Goal: Task Accomplishment & Management: Use online tool/utility

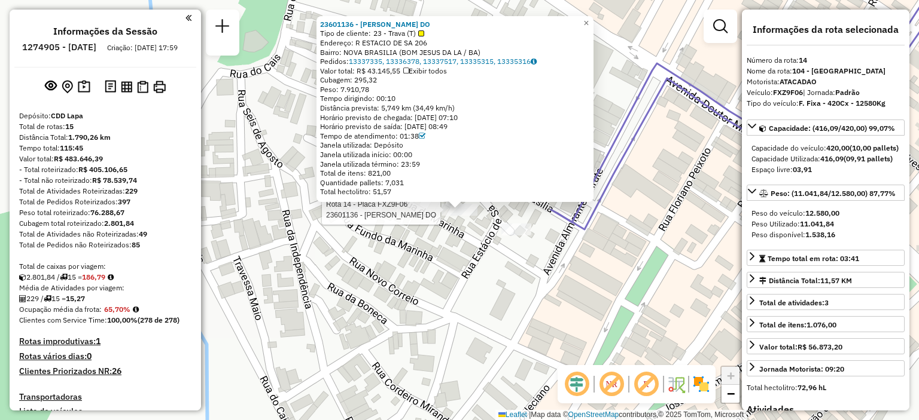
select select "**********"
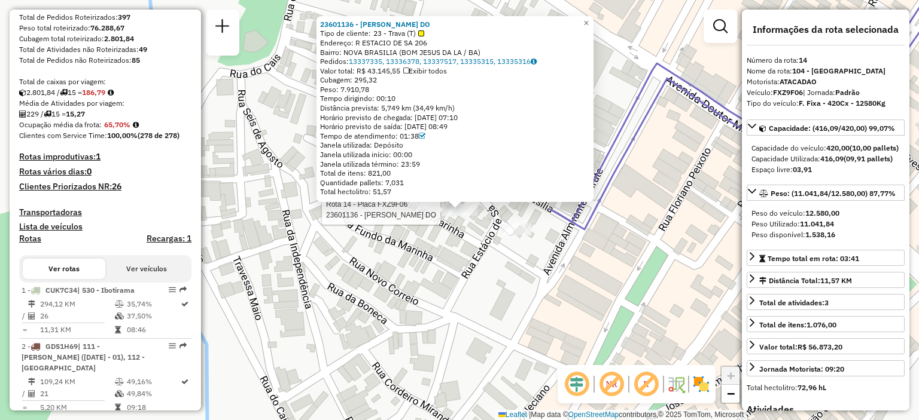
scroll to position [304, 0]
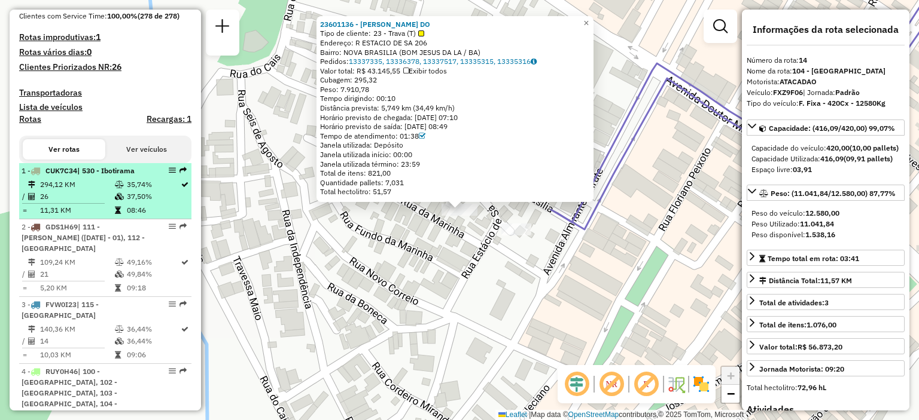
click at [105, 191] on td "294,12 KM" at bounding box center [76, 185] width 75 height 12
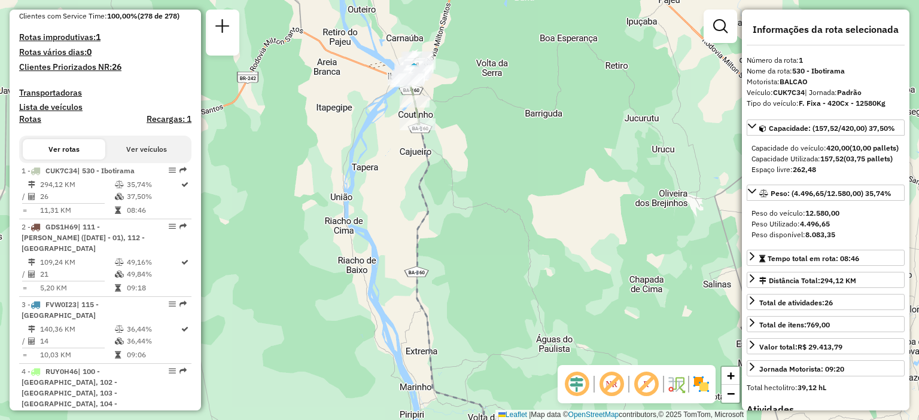
drag, startPoint x: 478, startPoint y: 90, endPoint x: 486, endPoint y: 162, distance: 72.2
click at [486, 162] on div "Janela de atendimento Grade de atendimento Capacidade Transportadoras Veículos …" at bounding box center [459, 210] width 919 height 420
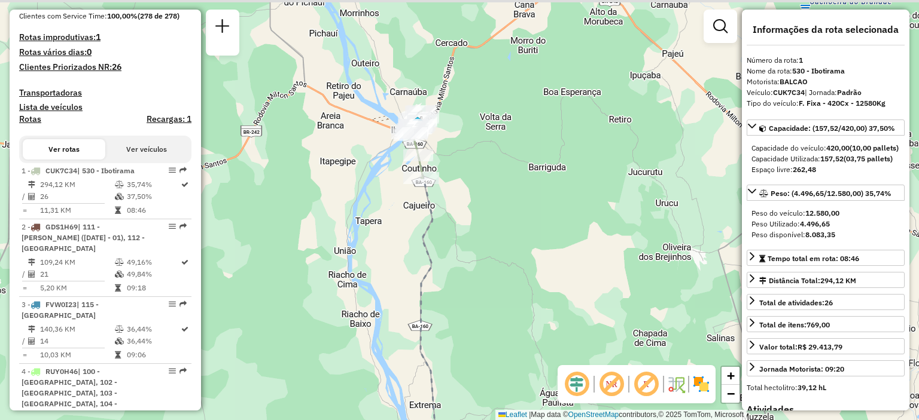
drag, startPoint x: 461, startPoint y: 72, endPoint x: 464, endPoint y: 126, distance: 53.9
click at [464, 126] on div "Janela de atendimento Grade de atendimento Capacidade Transportadoras Veículos …" at bounding box center [459, 210] width 919 height 420
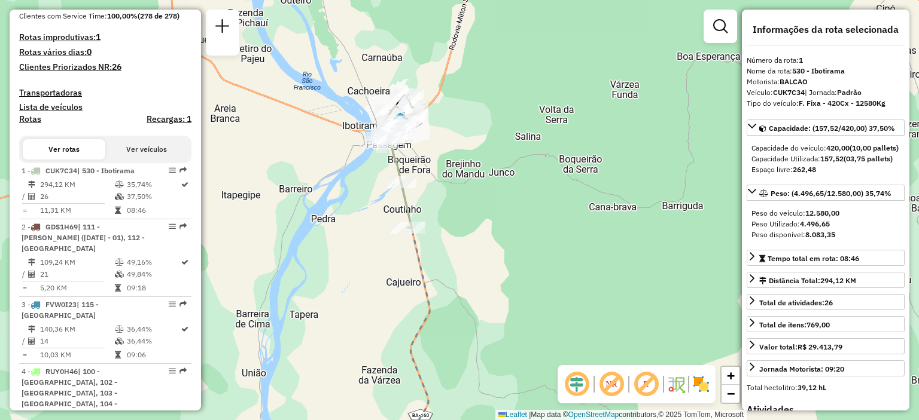
drag, startPoint x: 428, startPoint y: 133, endPoint x: 456, endPoint y: 132, distance: 28.2
click at [456, 132] on div "Janela de atendimento Grade de atendimento Capacidade Transportadoras Veículos …" at bounding box center [459, 210] width 919 height 420
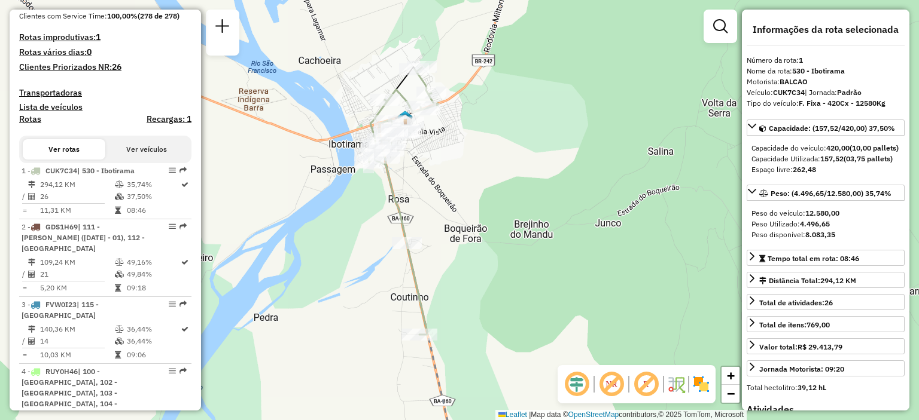
drag, startPoint x: 433, startPoint y: 129, endPoint x: 479, endPoint y: 140, distance: 47.3
click at [479, 140] on div "Janela de atendimento Grade de atendimento Capacidade Transportadoras Veículos …" at bounding box center [459, 210] width 919 height 420
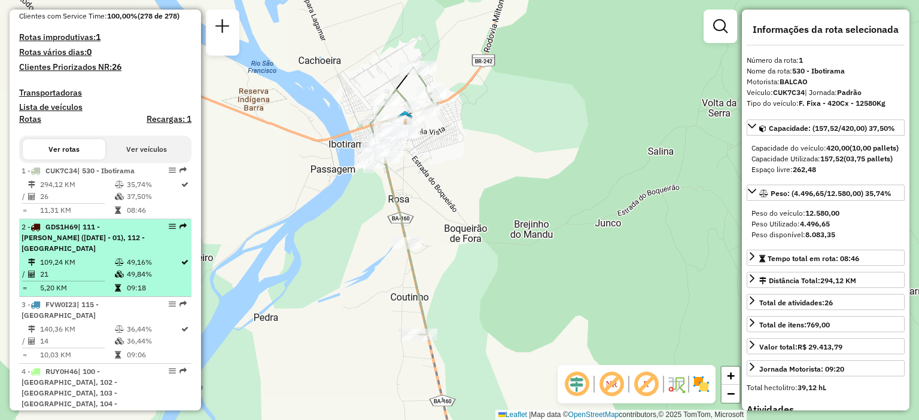
click at [120, 252] on div "2 - GDS1H69 | 111 - Agro vilas ([DATE] - 01), 112 - [GEOGRAPHIC_DATA]" at bounding box center [85, 238] width 127 height 32
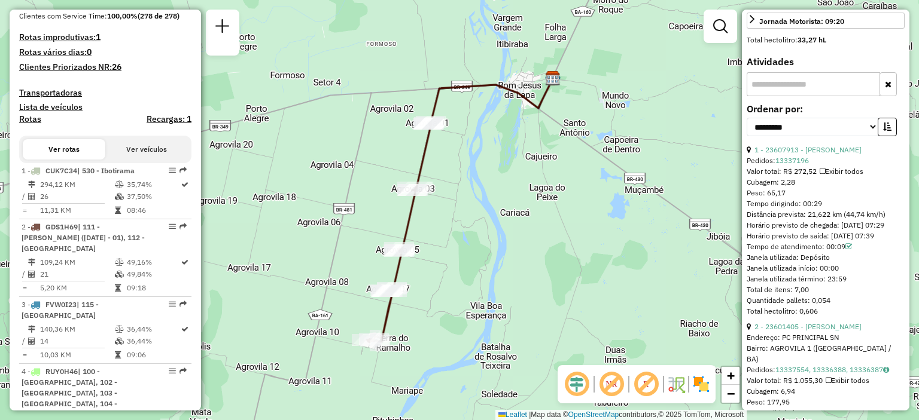
scroll to position [538, 0]
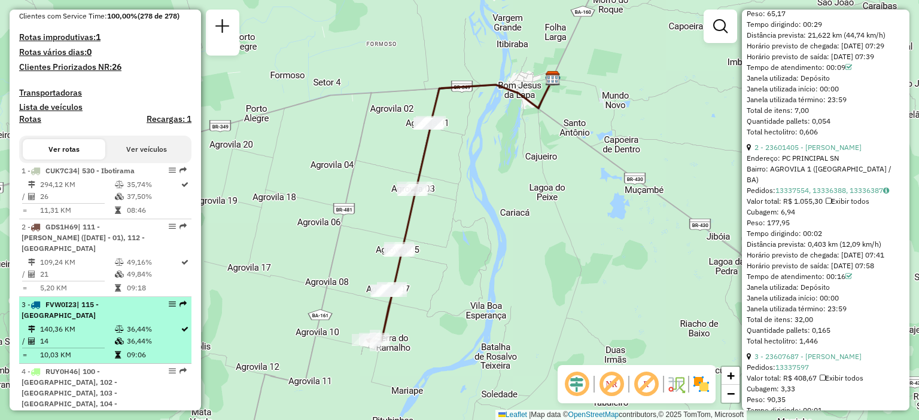
click at [103, 326] on td "140,36 KM" at bounding box center [76, 330] width 75 height 12
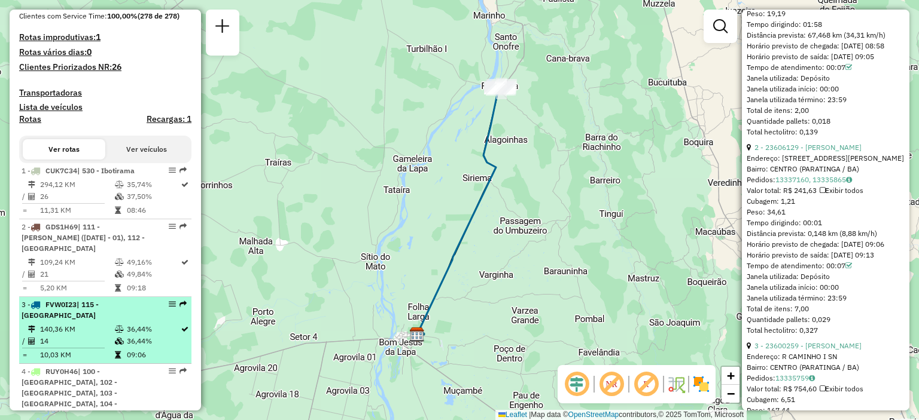
scroll to position [364, 0]
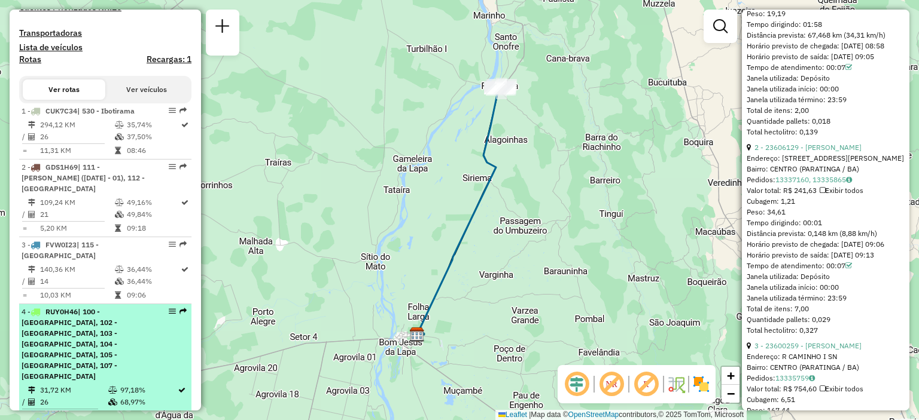
click at [80, 334] on span "| 100 - [GEOGRAPHIC_DATA], 102 - [GEOGRAPHIC_DATA], 103 - [GEOGRAPHIC_DATA], 10…" at bounding box center [70, 344] width 96 height 74
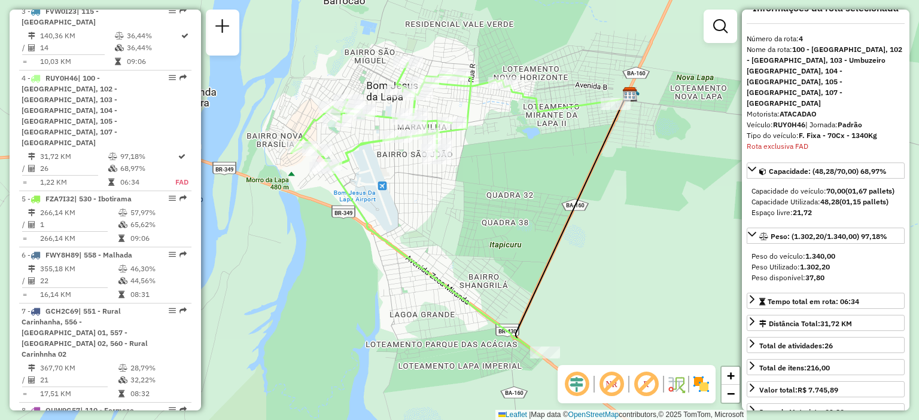
scroll to position [0, 0]
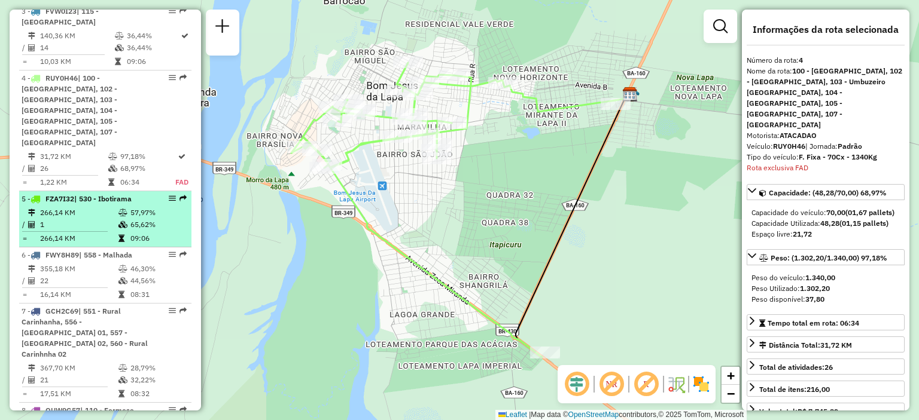
click at [105, 191] on li "5 - FZA7I32 | 530 - Ibotirama 266,14 KM 57,97% / 1 65,62% = 266,14 KM 09:06" at bounding box center [105, 219] width 172 height 56
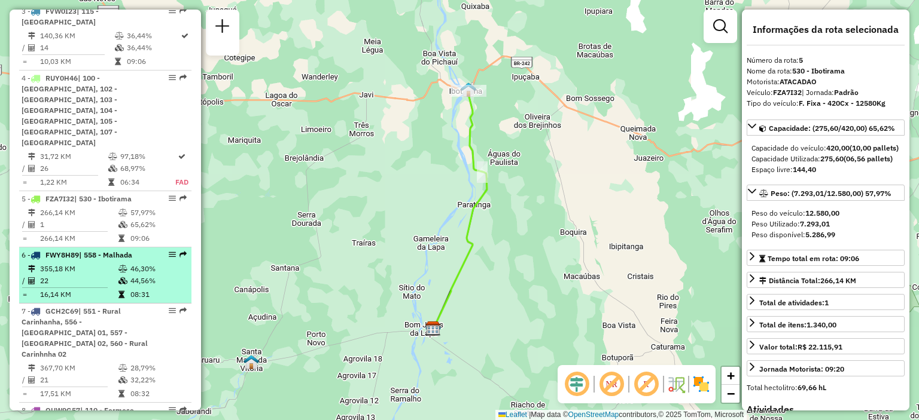
click at [120, 263] on td at bounding box center [124, 269] width 12 height 12
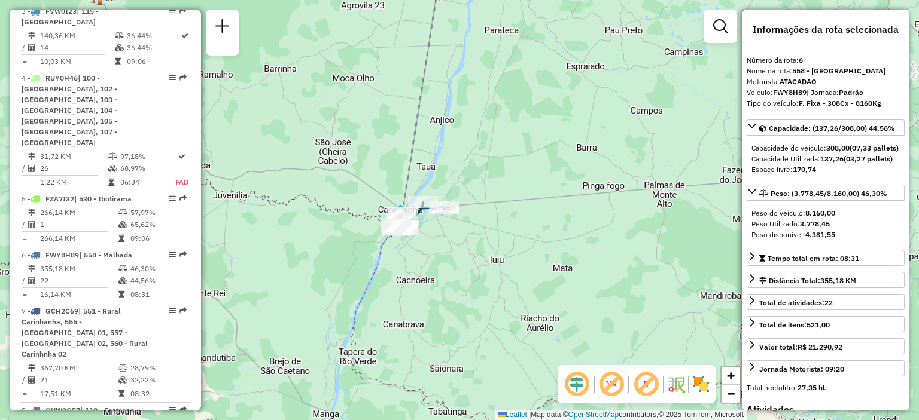
drag, startPoint x: 477, startPoint y: 224, endPoint x: 485, endPoint y: 160, distance: 65.1
click at [485, 160] on div "Janela de atendimento Grade de atendimento Capacidade Transportadoras Veículos …" at bounding box center [459, 210] width 919 height 420
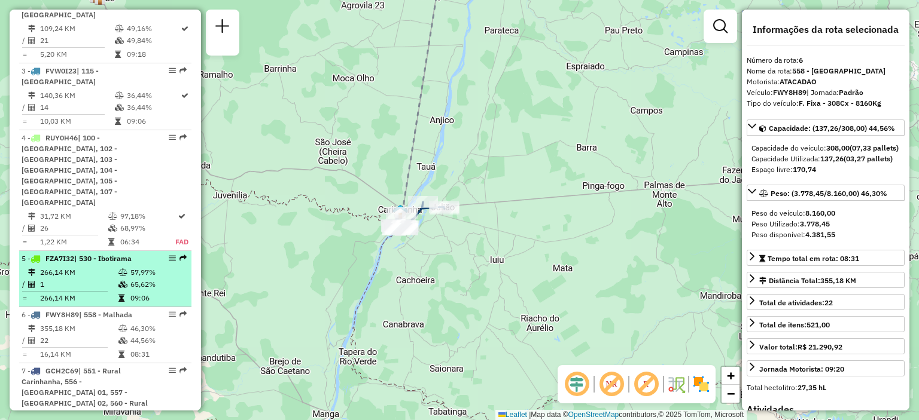
scroll to position [598, 0]
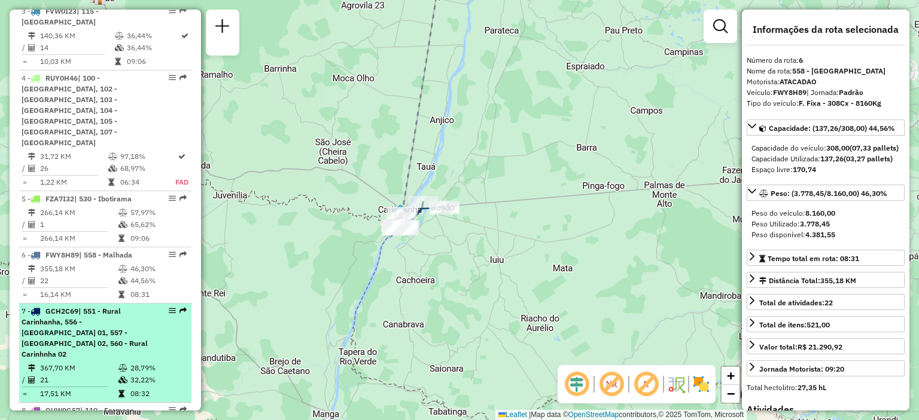
click at [102, 307] on span "| 551 - Rural Carinhanha, 556 - [GEOGRAPHIC_DATA] 01, 557 - [GEOGRAPHIC_DATA] 0…" at bounding box center [85, 333] width 126 height 52
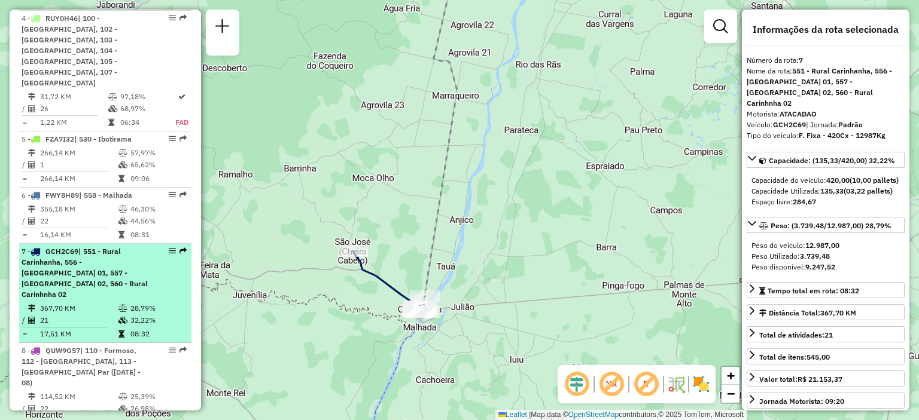
scroll to position [777, 0]
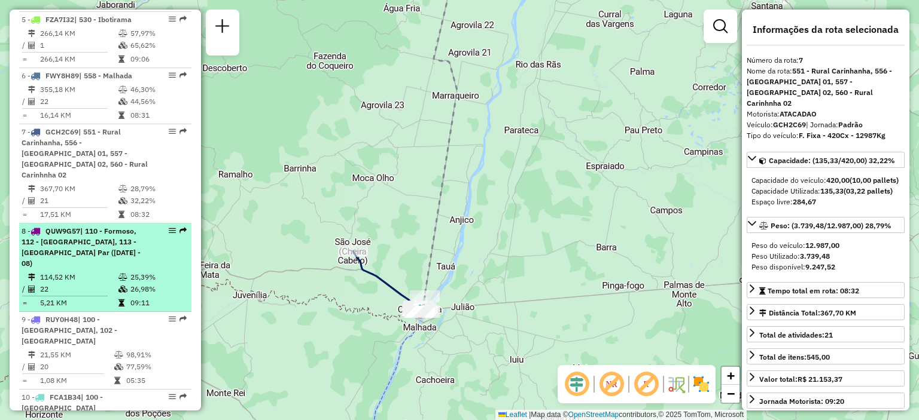
click at [84, 272] on td "114,52 KM" at bounding box center [78, 278] width 78 height 12
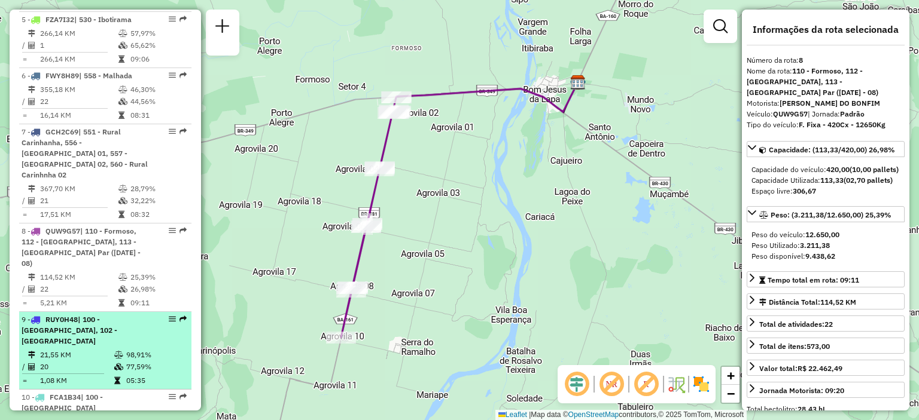
click at [87, 349] on td "21,55 KM" at bounding box center [76, 355] width 74 height 12
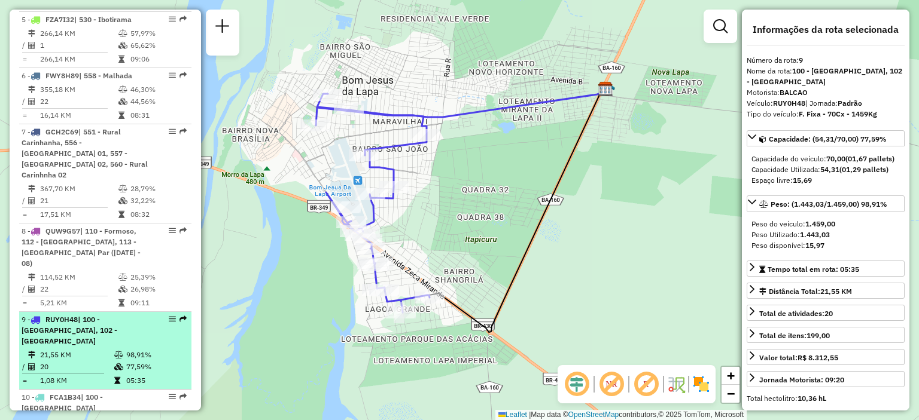
scroll to position [837, 0]
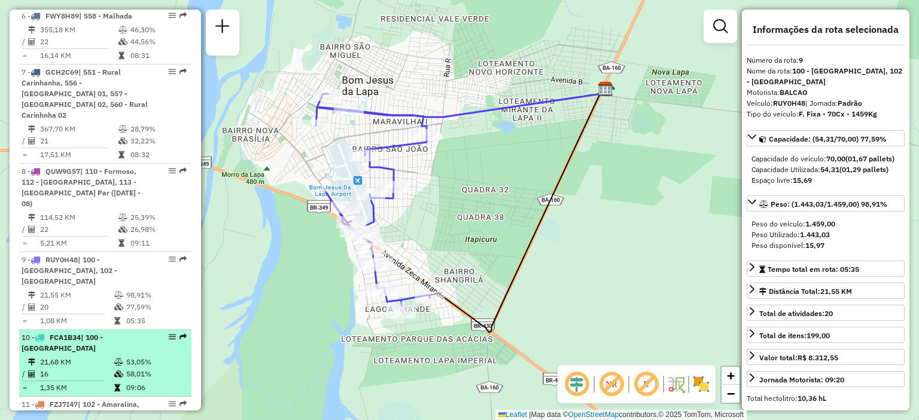
click at [103, 333] on span "| 100 - [GEOGRAPHIC_DATA]" at bounding box center [62, 343] width 81 height 20
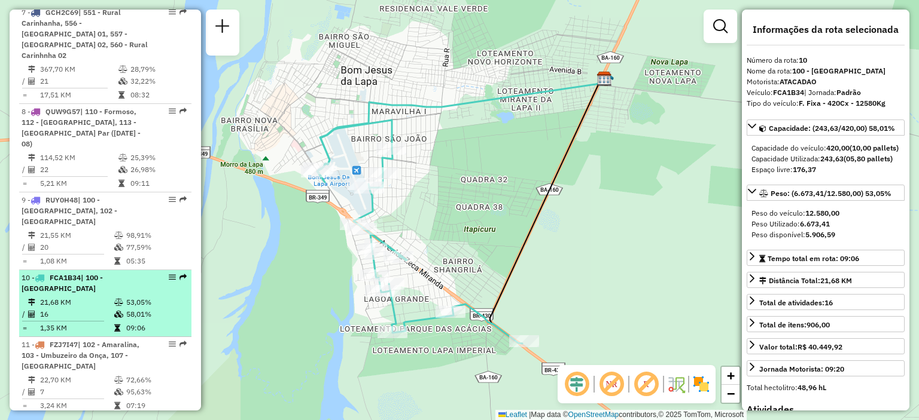
scroll to position [1017, 0]
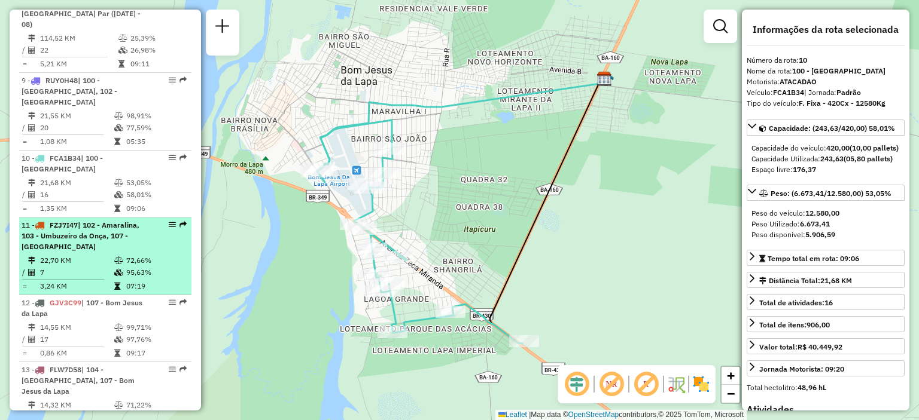
click at [104, 220] on div "11 - FZJ7I47 | 102 - Amaralina, 103 - Umbuzeiro da Onça, 107 - Bom Jesus da Lapa" at bounding box center [85, 236] width 127 height 32
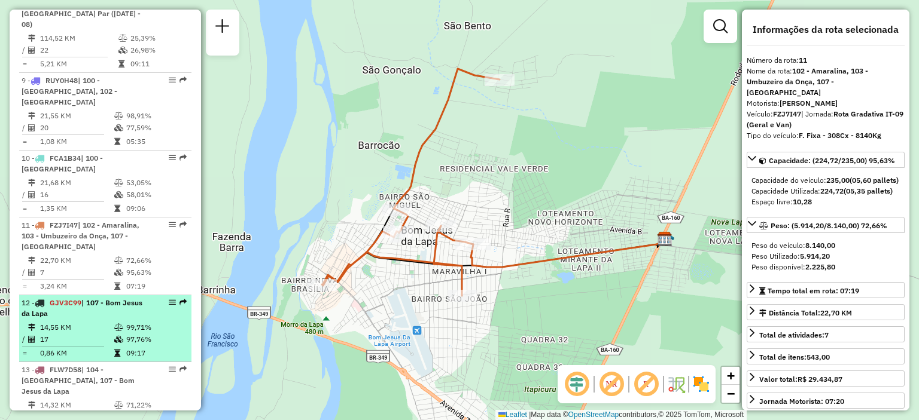
click at [74, 322] on td "14,55 KM" at bounding box center [76, 328] width 74 height 12
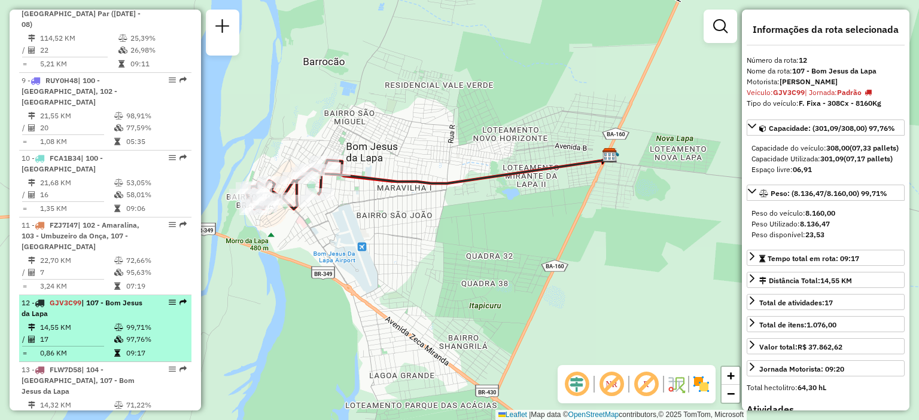
click at [86, 298] on div "12 - GJV3C99 | 107 - Bom Jesus da Lapa" at bounding box center [85, 309] width 127 height 22
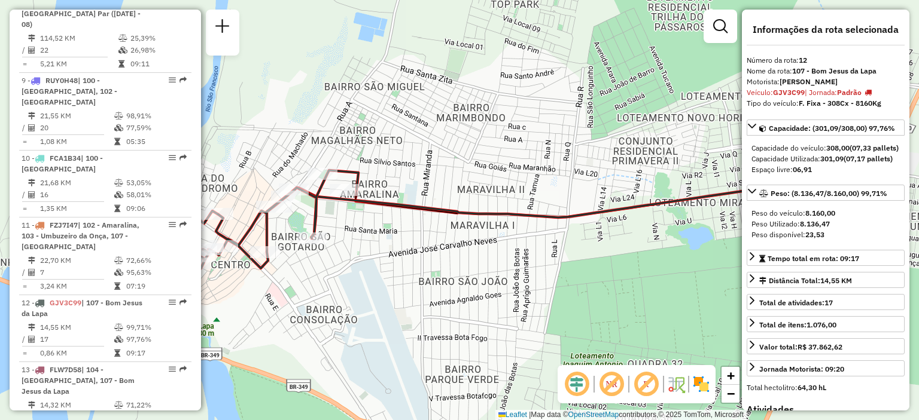
drag, startPoint x: 300, startPoint y: 227, endPoint x: 368, endPoint y: 230, distance: 68.8
click at [368, 230] on div "Janela de atendimento Grade de atendimento Capacidade Transportadoras Veículos …" at bounding box center [459, 210] width 919 height 420
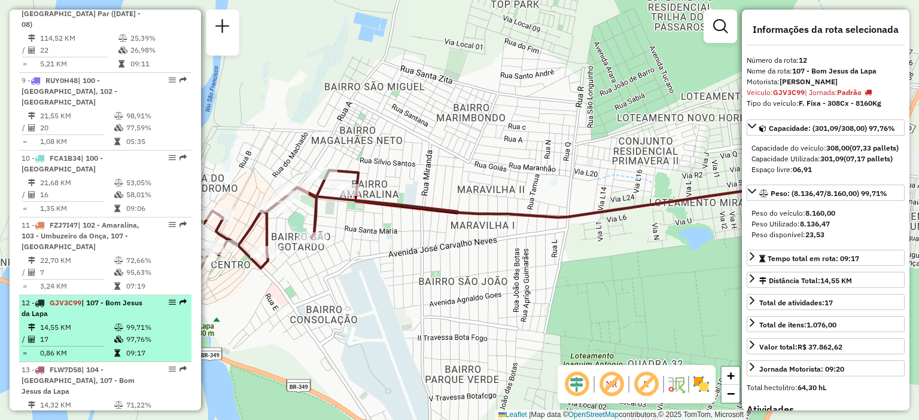
scroll to position [1077, 0]
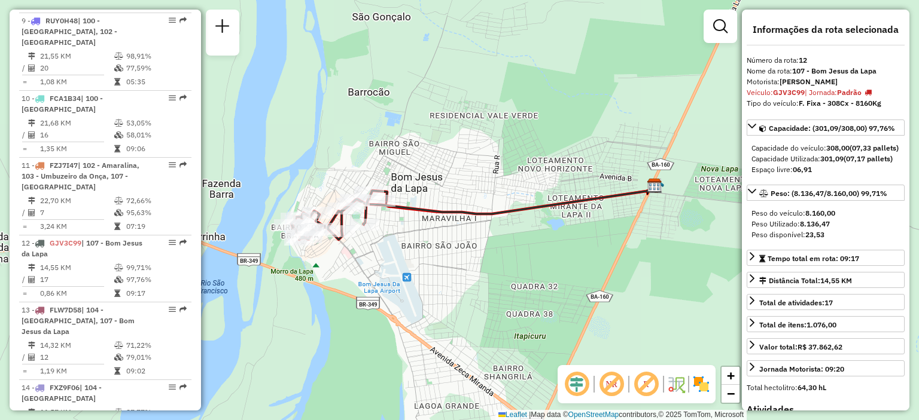
drag, startPoint x: 361, startPoint y: 249, endPoint x: 402, endPoint y: 241, distance: 41.4
click at [402, 241] on div "Janela de atendimento Grade de atendimento Capacidade Transportadoras Veículos …" at bounding box center [459, 210] width 919 height 420
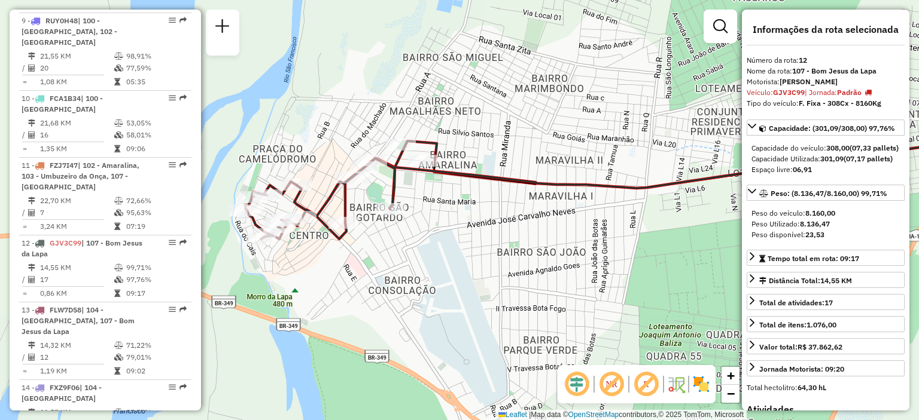
drag, startPoint x: 329, startPoint y: 248, endPoint x: 356, endPoint y: 247, distance: 27.5
click at [356, 247] on div "Janela de atendimento Grade de atendimento Capacidade Transportadoras Veículos …" at bounding box center [459, 210] width 919 height 420
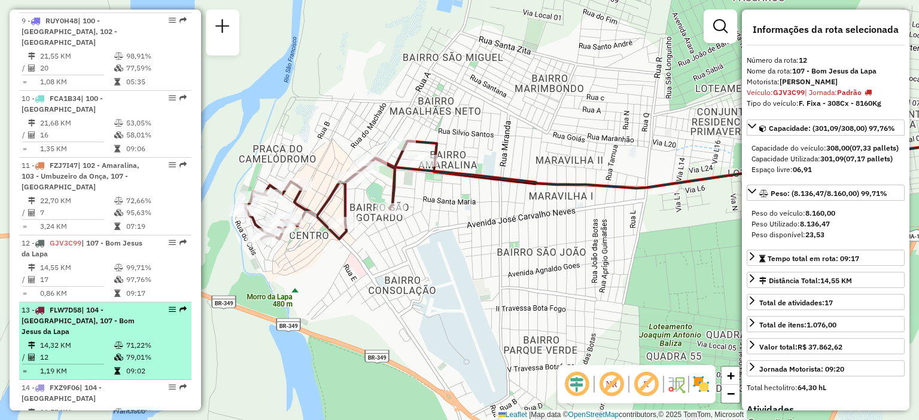
click at [105, 305] on div "13 - FLW7D58 | 104 - [GEOGRAPHIC_DATA], 107 - [GEOGRAPHIC_DATA]" at bounding box center [85, 321] width 127 height 32
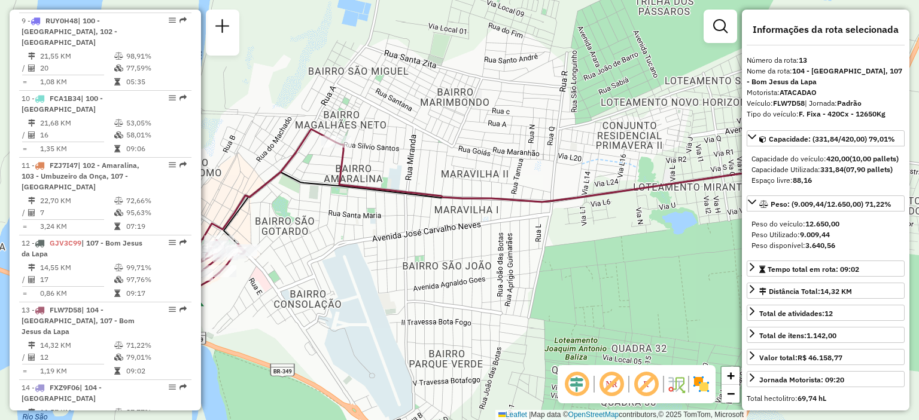
drag, startPoint x: 322, startPoint y: 231, endPoint x: 376, endPoint y: 227, distance: 53.4
click at [376, 227] on div "Janela de atendimento Grade de atendimento Capacidade Transportadoras Veículos …" at bounding box center [459, 210] width 919 height 420
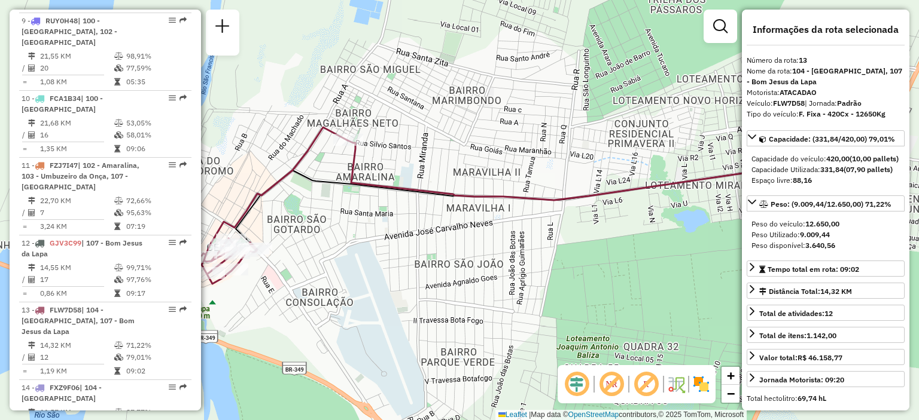
drag, startPoint x: 348, startPoint y: 222, endPoint x: 360, endPoint y: 220, distance: 12.1
click at [360, 220] on div "Janela de atendimento Grade de atendimento Capacidade Transportadoras Veículos …" at bounding box center [459, 210] width 919 height 420
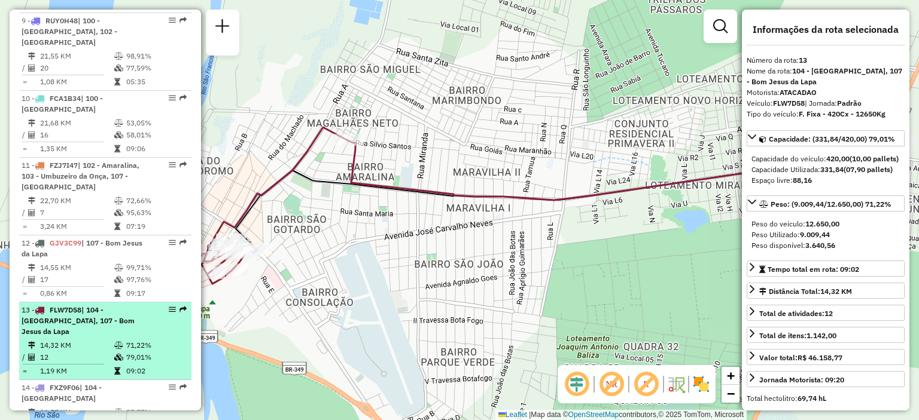
click at [60, 305] on div "13 - FLW7D58 | 104 - [GEOGRAPHIC_DATA], 107 - [GEOGRAPHIC_DATA]" at bounding box center [85, 321] width 127 height 32
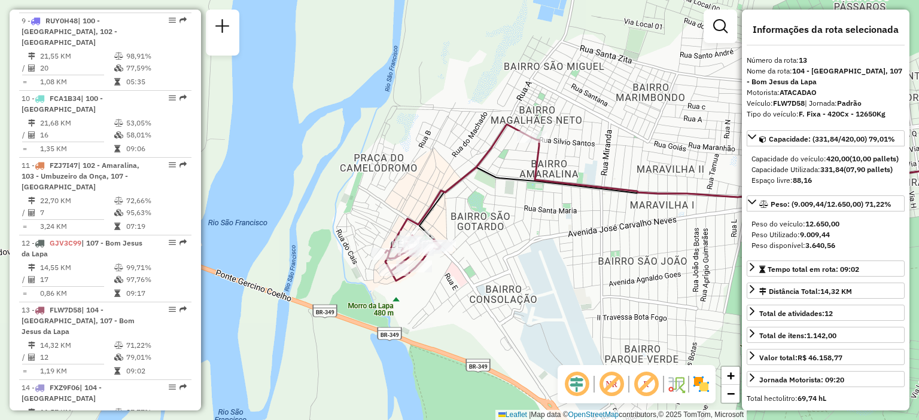
drag, startPoint x: 394, startPoint y: 208, endPoint x: 568, endPoint y: 203, distance: 174.1
click at [568, 203] on div "Janela de atendimento Grade de atendimento Capacidade Transportadoras Veículos …" at bounding box center [459, 210] width 919 height 420
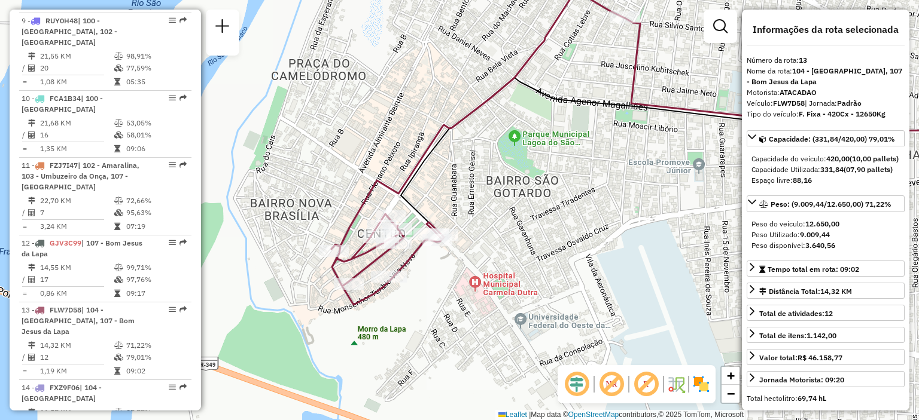
drag, startPoint x: 487, startPoint y: 200, endPoint x: 517, endPoint y: 224, distance: 38.8
click at [517, 224] on div "Janela de atendimento Grade de atendimento Capacidade Transportadoras Veículos …" at bounding box center [459, 210] width 919 height 420
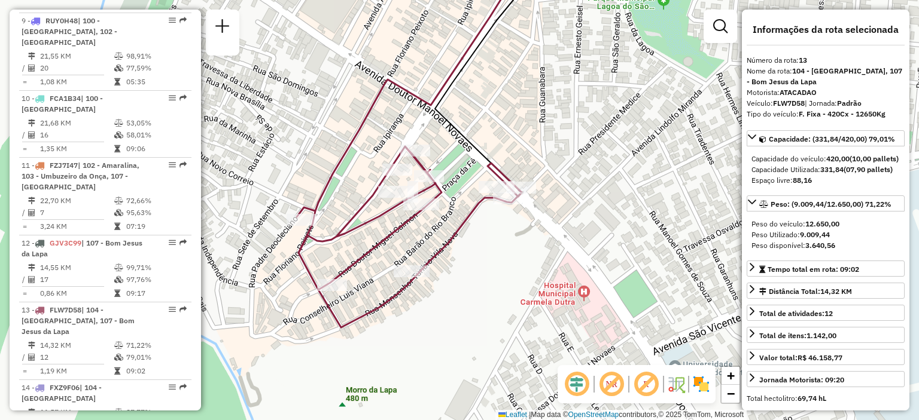
drag, startPoint x: 477, startPoint y: 214, endPoint x: 591, endPoint y: 162, distance: 125.3
click at [591, 162] on div "Janela de atendimento Grade de atendimento Capacidade Transportadoras Veículos …" at bounding box center [459, 210] width 919 height 420
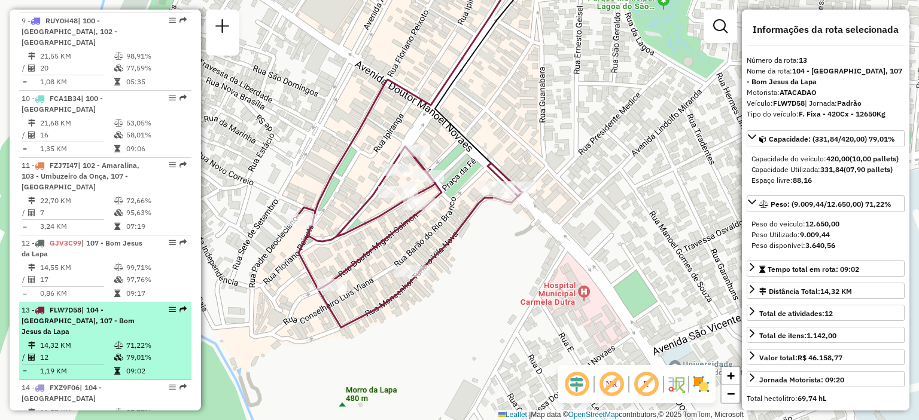
scroll to position [1136, 0]
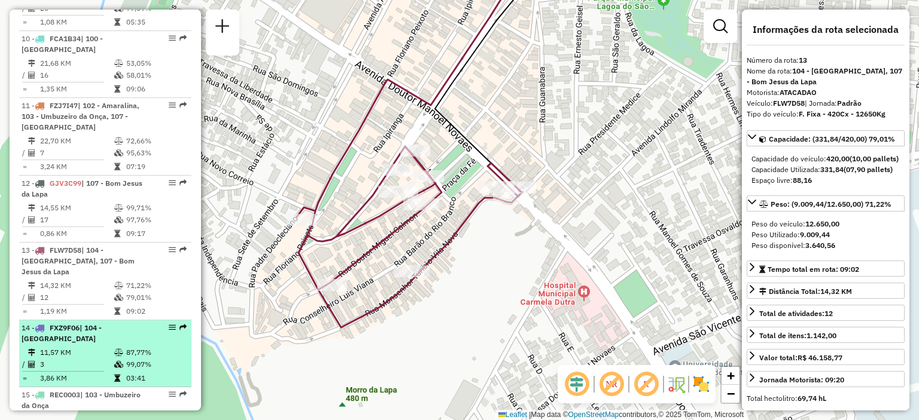
click at [81, 347] on td "11,57 KM" at bounding box center [76, 353] width 74 height 12
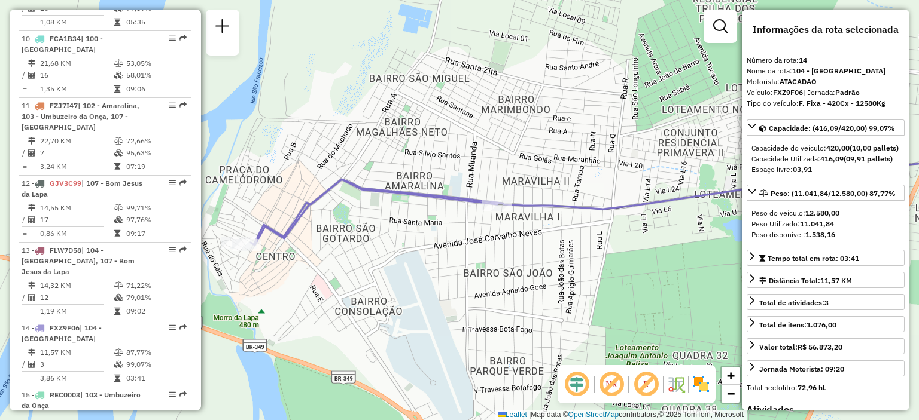
drag, startPoint x: 324, startPoint y: 241, endPoint x: 351, endPoint y: 236, distance: 27.9
click at [351, 236] on div "Janela de atendimento Grade de atendimento Capacidade Transportadoras Veículos …" at bounding box center [459, 210] width 919 height 420
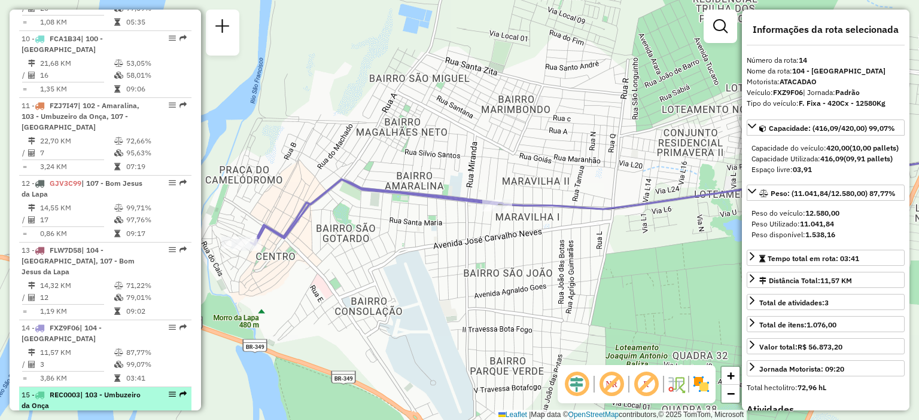
click at [96, 390] on div "15 - REC0003 | 103 - Umbuzeiro da Onça" at bounding box center [85, 401] width 127 height 22
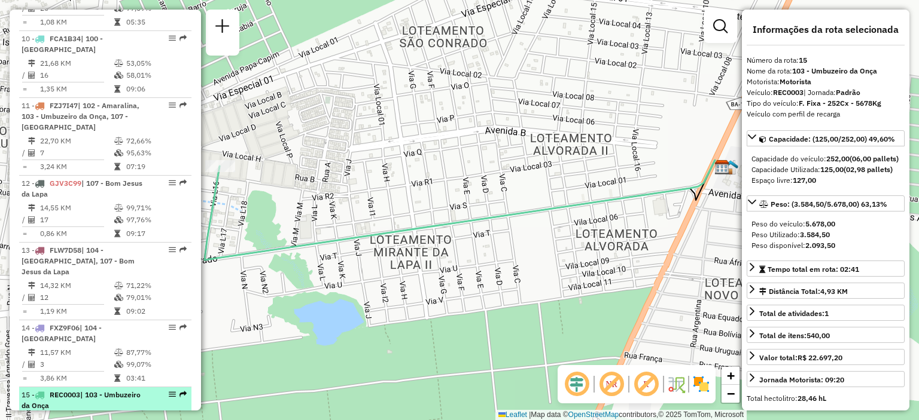
scroll to position [1196, 0]
